Goal: Information Seeking & Learning: Find contact information

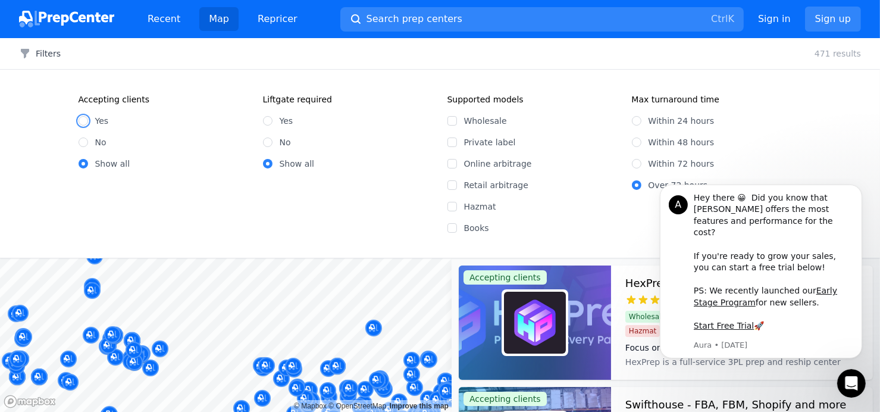
click at [84, 121] on input "Yes" at bounding box center [84, 121] width 10 height 10
radio input "true"
click at [451, 165] on input "Online arbitrage" at bounding box center [452, 164] width 10 height 10
checkbox input "true"
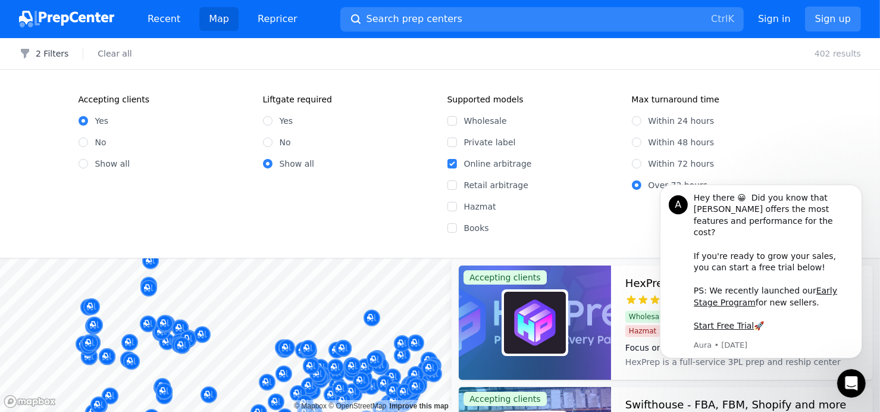
click at [313, 249] on div "Filters 2 Filters Clear all 402 results Accepting clients Yes No Show all Liftg…" at bounding box center [440, 225] width 880 height 374
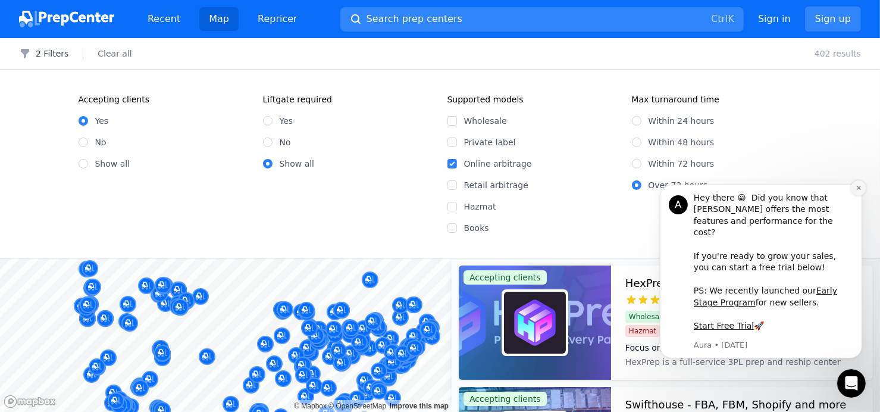
click at [858, 190] on icon "Dismiss notification" at bounding box center [858, 187] width 7 height 7
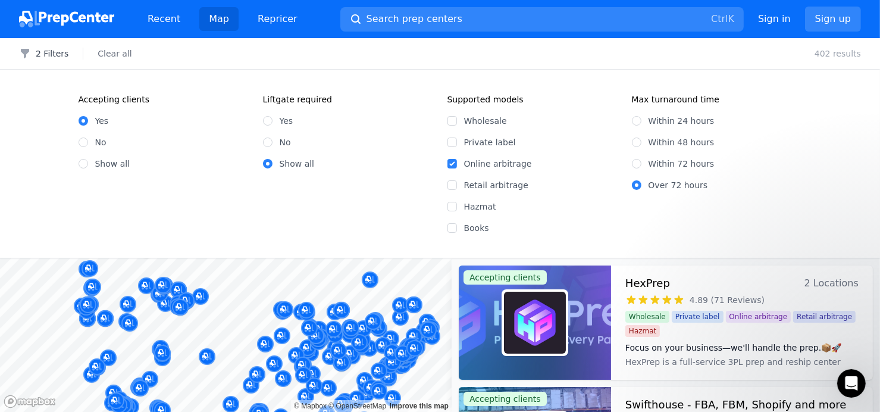
click at [827, 49] on p "402 results" at bounding box center [837, 54] width 46 height 12
click at [38, 48] on button "2 Filters" at bounding box center [43, 54] width 49 height 12
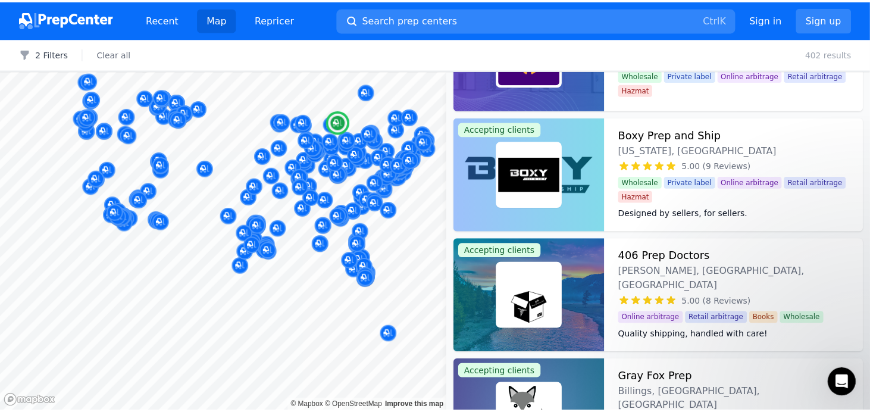
scroll to position [4163, 0]
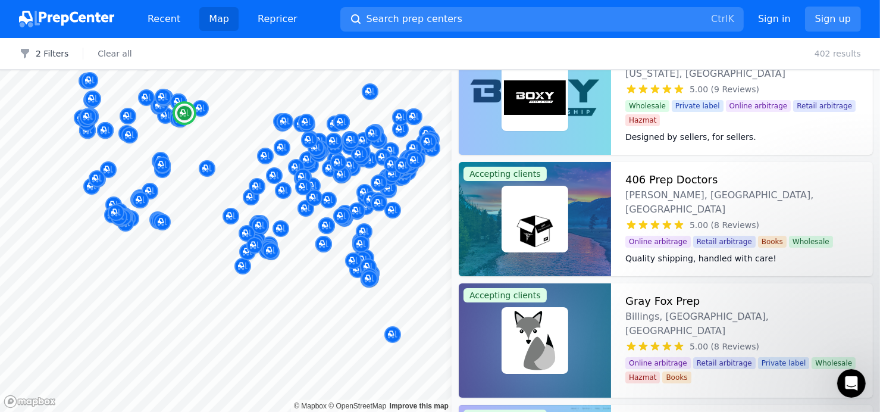
click at [670, 184] on h3 "406 Prep Doctors" at bounding box center [671, 179] width 92 height 17
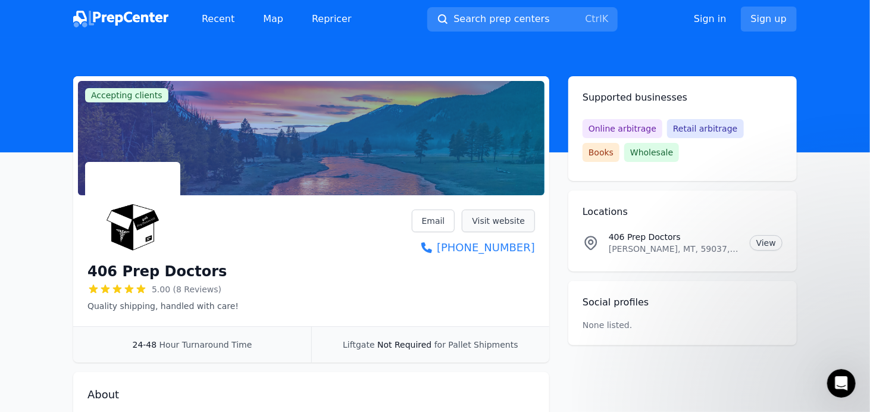
click at [492, 221] on link "Visit website" at bounding box center [498, 220] width 73 height 23
